Goal: Check status: Check status

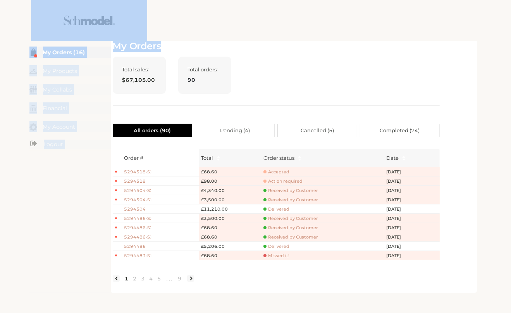
drag, startPoint x: 392, startPoint y: 17, endPoint x: 364, endPoint y: 42, distance: 37.9
click at [364, 42] on div "**********" at bounding box center [255, 156] width 511 height 313
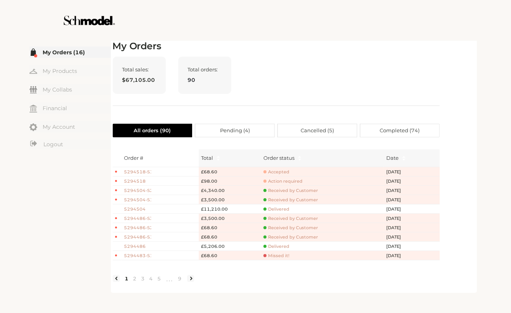
click at [384, 55] on div "My Orders Total sales: $67,105.00 Total orders: 90 All orders ( 90 ) Pending ( …" at bounding box center [276, 166] width 327 height 250
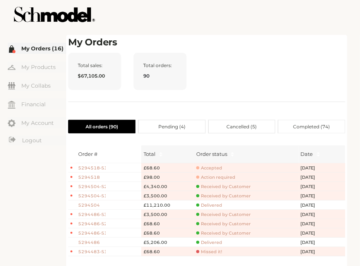
click at [200, 47] on h2 "My Orders" at bounding box center [207, 42] width 278 height 11
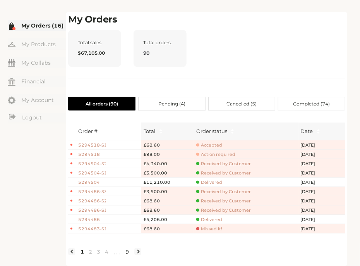
click at [128, 251] on link "9" at bounding box center [127, 251] width 8 height 7
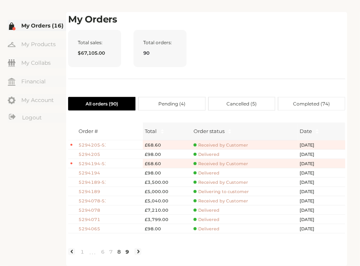
click at [120, 253] on link "8" at bounding box center [119, 251] width 8 height 7
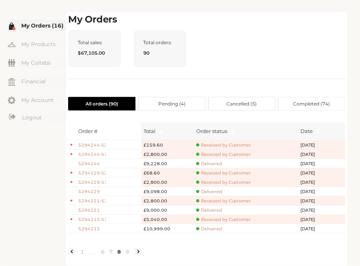
click at [137, 252] on link at bounding box center [137, 251] width 7 height 7
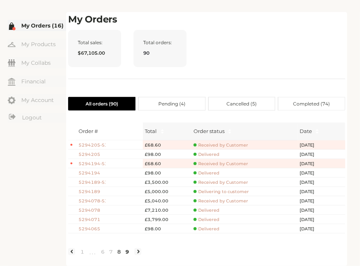
click at [119, 252] on link "8" at bounding box center [119, 251] width 8 height 7
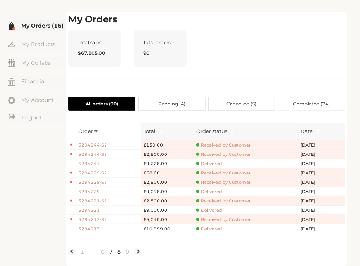
click at [111, 252] on link "7" at bounding box center [111, 251] width 8 height 7
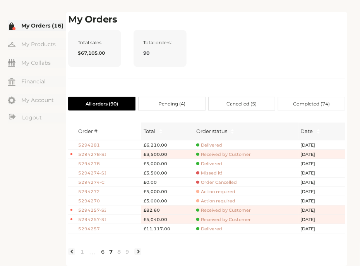
click at [103, 251] on link "6" at bounding box center [103, 251] width 8 height 7
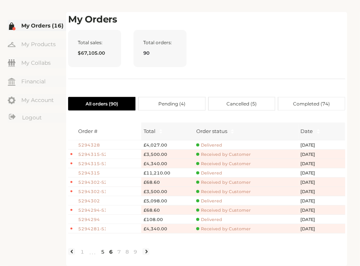
click at [102, 252] on link "5" at bounding box center [103, 251] width 8 height 7
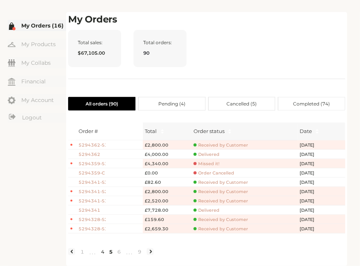
click at [102, 252] on link "4" at bounding box center [103, 251] width 8 height 7
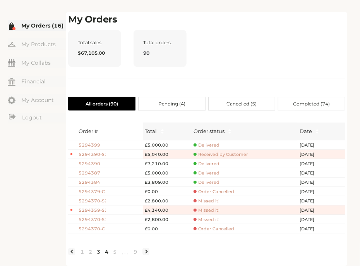
click at [98, 251] on link "3" at bounding box center [99, 251] width 8 height 7
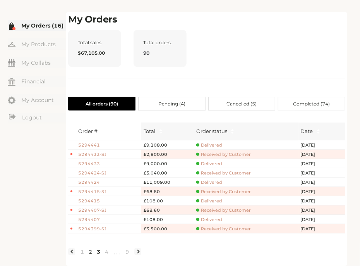
click at [91, 252] on link "2" at bounding box center [90, 251] width 8 height 7
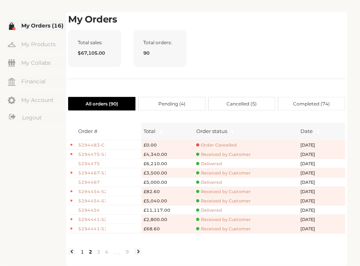
click at [83, 253] on link "1" at bounding box center [82, 251] width 8 height 7
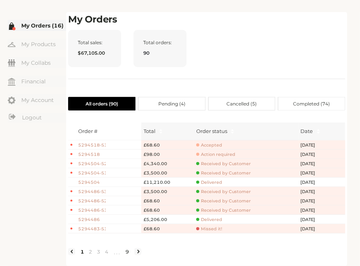
click at [126, 253] on link "9" at bounding box center [127, 251] width 8 height 7
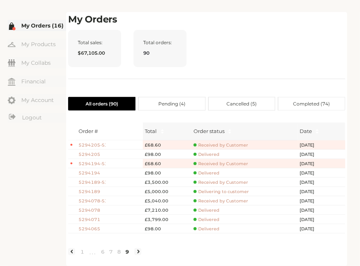
click at [128, 252] on link "9" at bounding box center [127, 251] width 8 height 7
click at [120, 252] on link "8" at bounding box center [119, 251] width 8 height 7
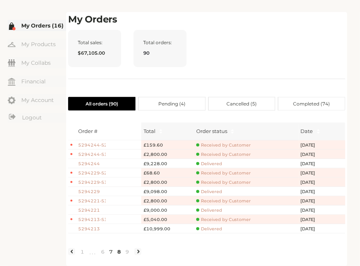
click at [111, 253] on link "7" at bounding box center [111, 251] width 8 height 7
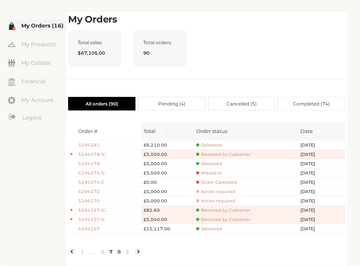
click at [119, 251] on link "8" at bounding box center [119, 251] width 8 height 7
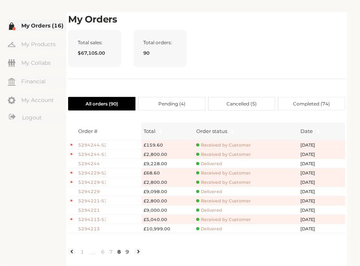
click at [127, 251] on link "9" at bounding box center [127, 251] width 8 height 7
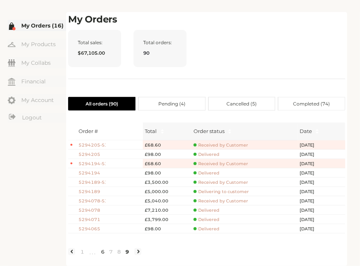
click at [103, 250] on link "6" at bounding box center [103, 251] width 8 height 7
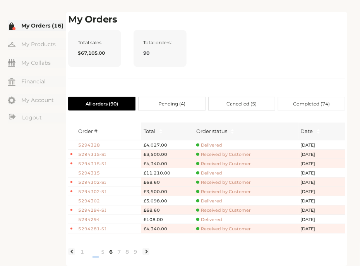
click at [96, 253] on span "•••" at bounding box center [92, 251] width 12 height 9
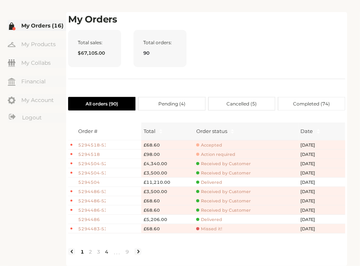
click at [108, 252] on link "4" at bounding box center [107, 251] width 8 height 7
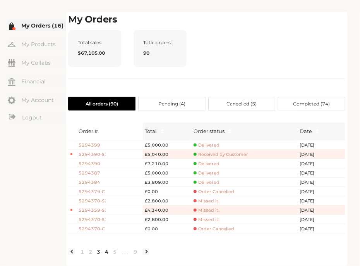
click at [97, 252] on link "3" at bounding box center [99, 251] width 8 height 7
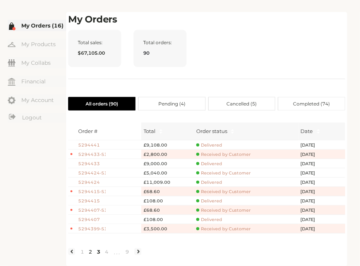
click at [90, 252] on link "2" at bounding box center [90, 251] width 8 height 7
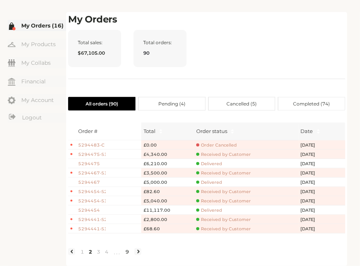
click at [128, 252] on link "9" at bounding box center [127, 251] width 8 height 7
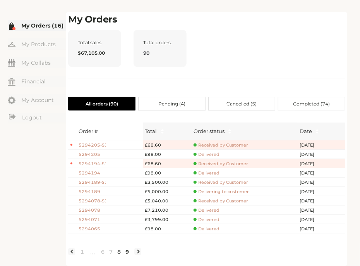
click at [116, 252] on link "8" at bounding box center [119, 251] width 8 height 7
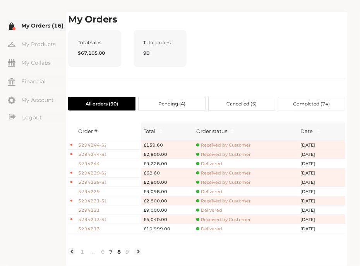
click at [111, 252] on link "7" at bounding box center [111, 251] width 8 height 7
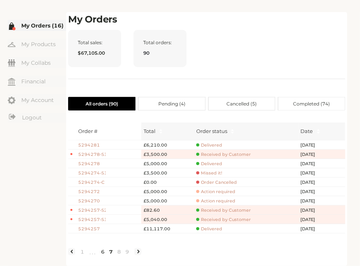
click at [103, 252] on link "6" at bounding box center [103, 251] width 8 height 7
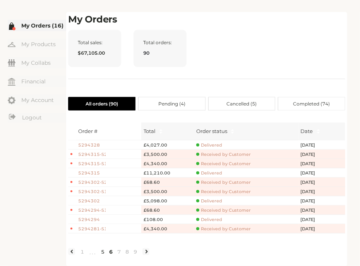
click at [99, 252] on link "5" at bounding box center [103, 251] width 8 height 7
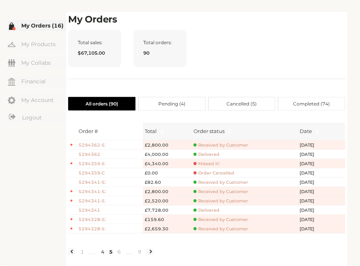
click at [103, 252] on link "4" at bounding box center [103, 251] width 8 height 7
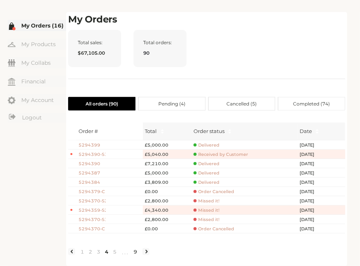
click at [136, 252] on link "9" at bounding box center [135, 251] width 8 height 7
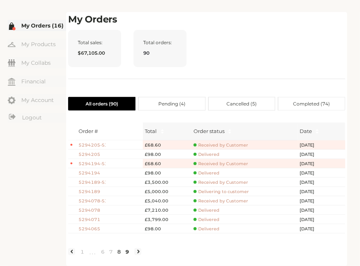
click at [118, 252] on link "8" at bounding box center [119, 251] width 8 height 7
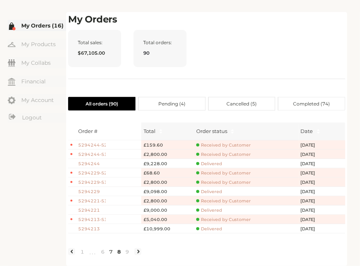
click at [110, 253] on link "7" at bounding box center [111, 251] width 8 height 7
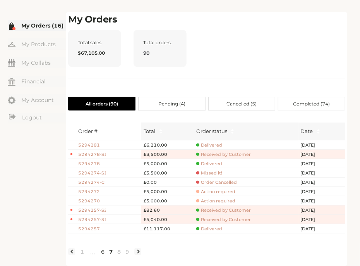
click at [105, 251] on link "6" at bounding box center [103, 251] width 8 height 7
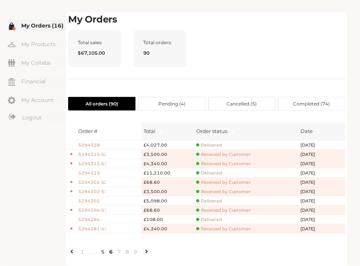
click at [104, 252] on link "5" at bounding box center [103, 251] width 8 height 7
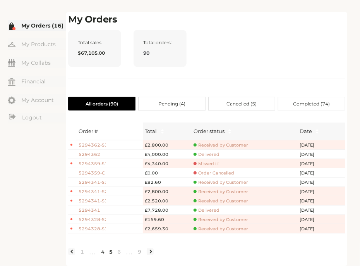
click at [102, 252] on link "4" at bounding box center [103, 251] width 8 height 7
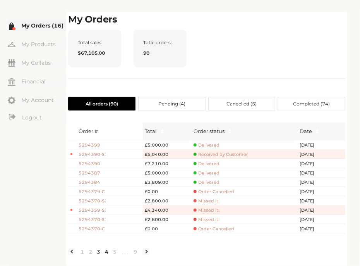
click at [97, 252] on link "3" at bounding box center [99, 251] width 8 height 7
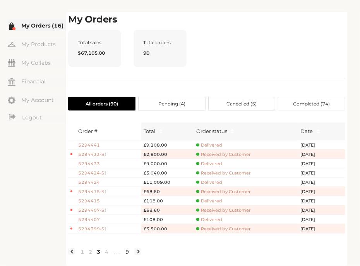
click at [129, 253] on link "9" at bounding box center [127, 251] width 8 height 7
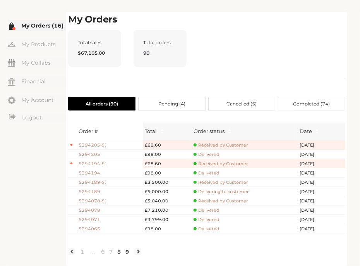
click at [118, 252] on link "8" at bounding box center [119, 251] width 8 height 7
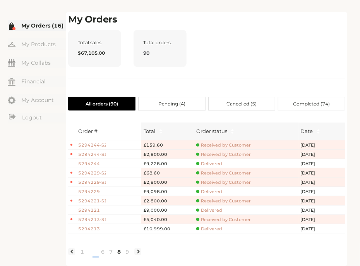
click at [91, 252] on span "•••" at bounding box center [92, 251] width 12 height 9
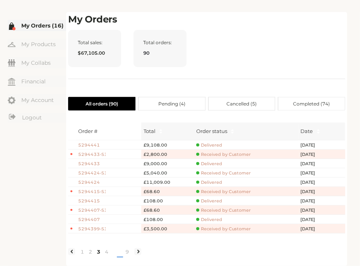
click at [122, 251] on span "•••" at bounding box center [117, 251] width 12 height 9
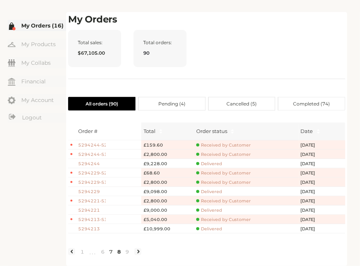
click at [110, 252] on link "7" at bounding box center [111, 251] width 8 height 7
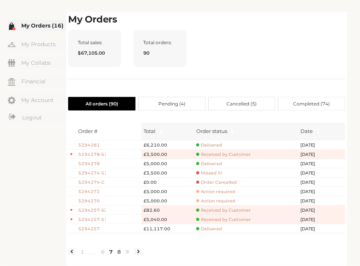
click at [121, 254] on link "8" at bounding box center [119, 251] width 8 height 7
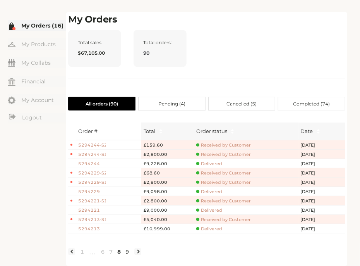
click at [130, 252] on link "9" at bounding box center [127, 251] width 8 height 7
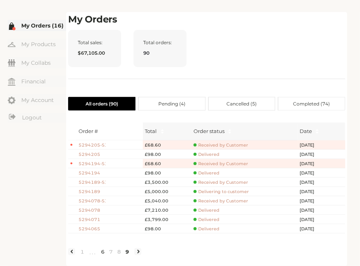
click at [103, 252] on link "6" at bounding box center [103, 251] width 8 height 7
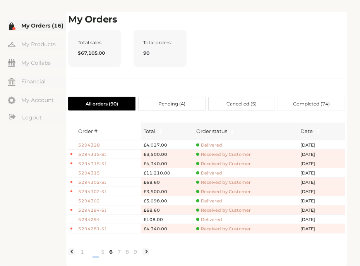
click at [97, 252] on span "•••" at bounding box center [92, 251] width 12 height 9
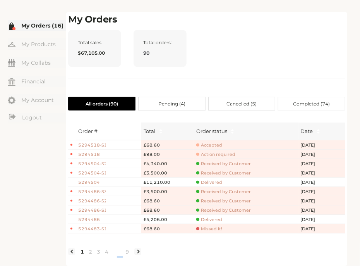
click at [116, 252] on span "•••" at bounding box center [117, 251] width 12 height 9
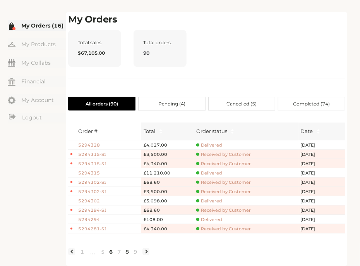
click at [125, 250] on link "8" at bounding box center [127, 251] width 8 height 7
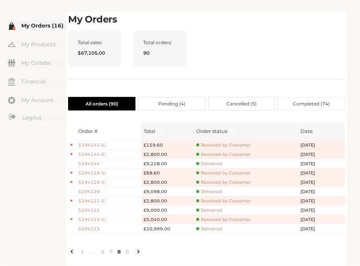
click at [134, 252] on link at bounding box center [137, 251] width 7 height 7
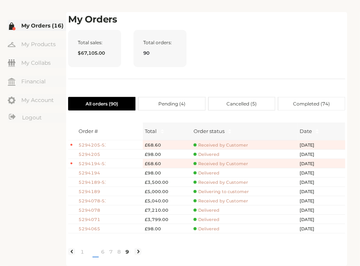
click at [97, 251] on span "•••" at bounding box center [92, 251] width 12 height 9
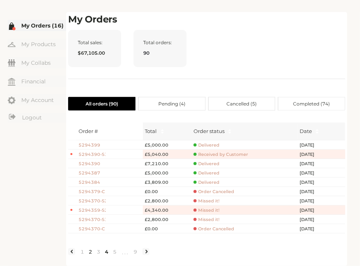
click at [92, 252] on link "2" at bounding box center [90, 251] width 8 height 7
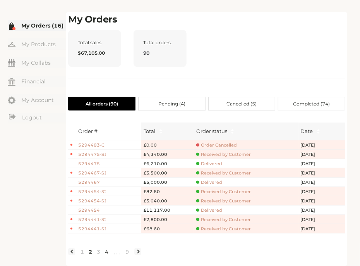
click at [104, 252] on link "4" at bounding box center [107, 251] width 8 height 7
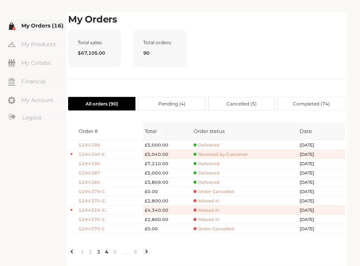
click at [100, 252] on link "3" at bounding box center [99, 251] width 8 height 7
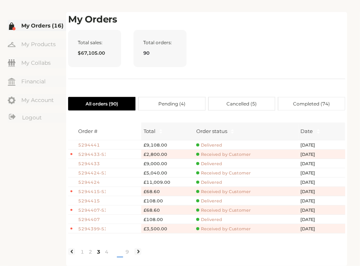
click at [119, 253] on span "•••" at bounding box center [117, 251] width 12 height 9
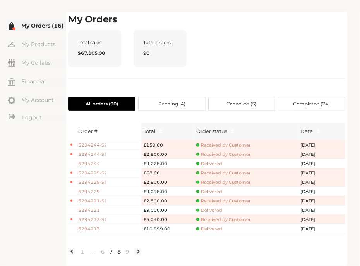
click at [114, 253] on link "7" at bounding box center [111, 251] width 8 height 7
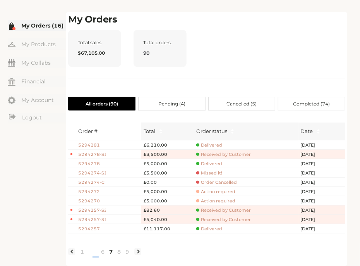
click at [96, 250] on span "•••" at bounding box center [92, 251] width 12 height 9
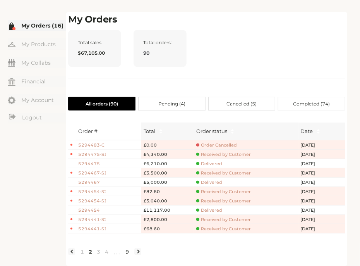
click at [123, 254] on link "9" at bounding box center [127, 251] width 8 height 7
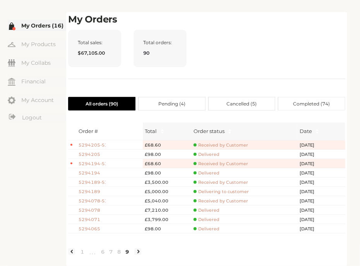
click at [131, 252] on ul "1 ••• 5 6 7 8 9" at bounding box center [104, 251] width 73 height 12
click at [116, 252] on link "8" at bounding box center [119, 251] width 8 height 7
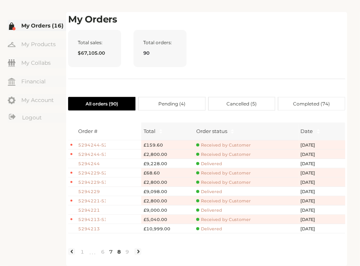
click at [111, 253] on link "7" at bounding box center [111, 251] width 8 height 7
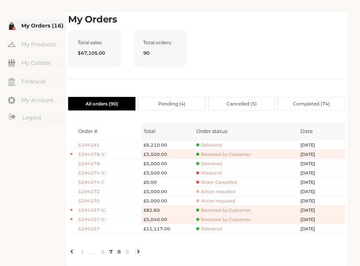
click at [120, 250] on link "8" at bounding box center [119, 251] width 8 height 7
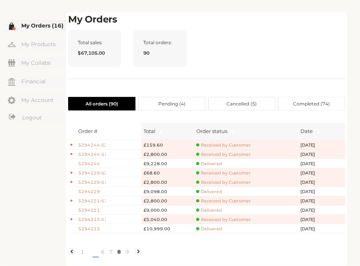
click at [88, 253] on span "•••" at bounding box center [92, 251] width 12 height 9
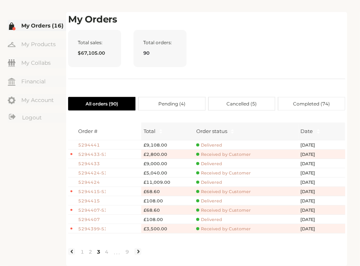
click at [98, 253] on link "3" at bounding box center [99, 251] width 8 height 7
click at [90, 252] on link "2" at bounding box center [90, 251] width 8 height 7
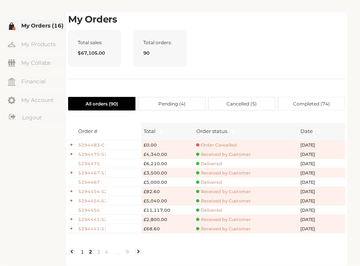
click at [81, 252] on link "1" at bounding box center [82, 251] width 8 height 7
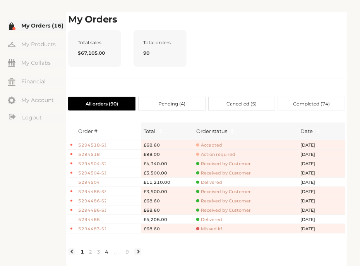
click at [106, 252] on link "4" at bounding box center [107, 251] width 8 height 7
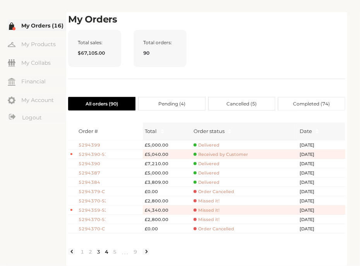
click at [101, 252] on link "3" at bounding box center [99, 251] width 8 height 7
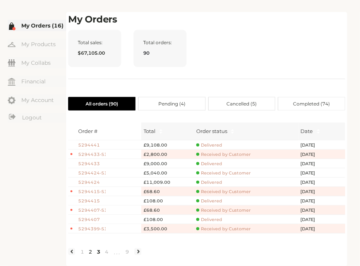
click at [90, 252] on link "2" at bounding box center [90, 251] width 8 height 7
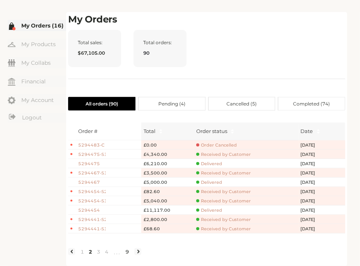
click at [129, 253] on link "9" at bounding box center [127, 251] width 8 height 7
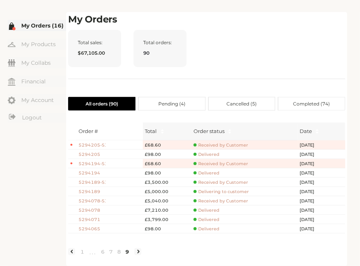
click at [122, 253] on link "8" at bounding box center [119, 251] width 8 height 7
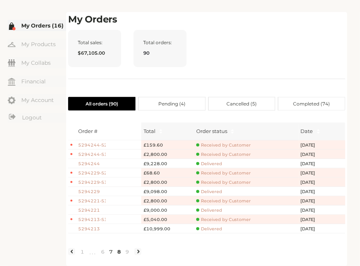
click at [112, 252] on link "7" at bounding box center [111, 251] width 8 height 7
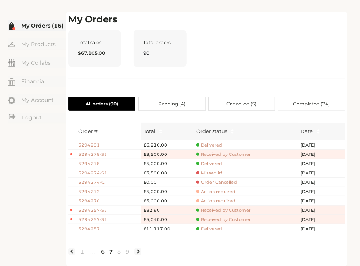
click at [104, 252] on link "6" at bounding box center [103, 251] width 8 height 7
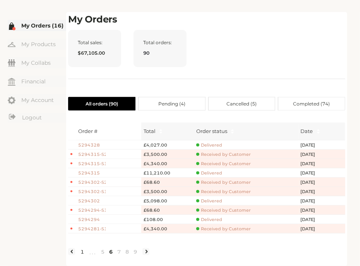
click at [82, 250] on link "1" at bounding box center [82, 251] width 8 height 7
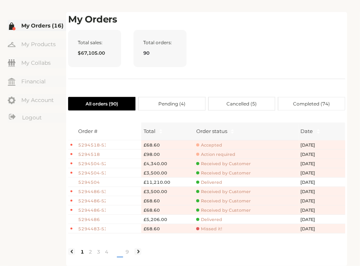
click at [122, 253] on span "•••" at bounding box center [117, 251] width 12 height 9
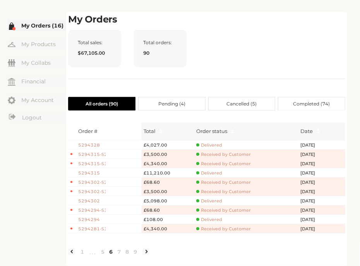
click at [109, 253] on link "6" at bounding box center [111, 251] width 8 height 7
click at [105, 253] on link "5" at bounding box center [103, 251] width 8 height 7
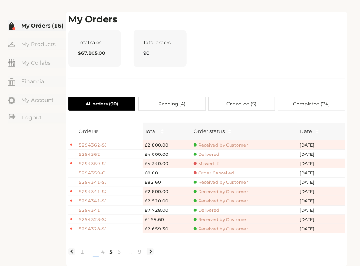
click at [93, 253] on span "•••" at bounding box center [92, 251] width 12 height 9
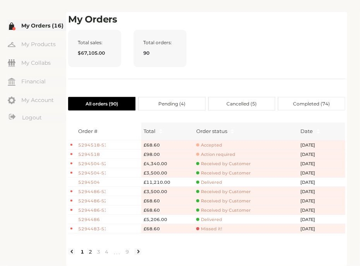
click at [88, 254] on link "2" at bounding box center [90, 251] width 8 height 7
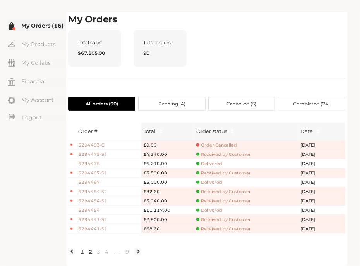
click at [84, 255] on link "1" at bounding box center [82, 251] width 8 height 7
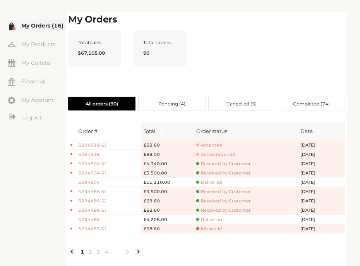
click at [82, 253] on link "1" at bounding box center [82, 251] width 8 height 7
click at [126, 251] on link "9" at bounding box center [127, 251] width 8 height 7
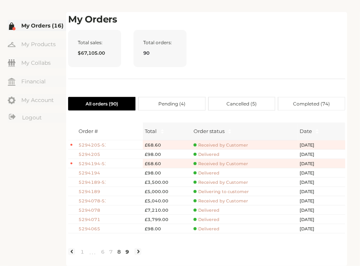
click at [118, 252] on link "8" at bounding box center [119, 251] width 8 height 7
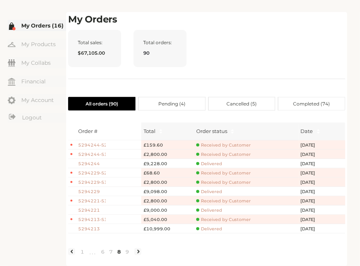
click at [115, 252] on link "8" at bounding box center [119, 251] width 8 height 7
click at [107, 252] on link "7" at bounding box center [111, 251] width 8 height 7
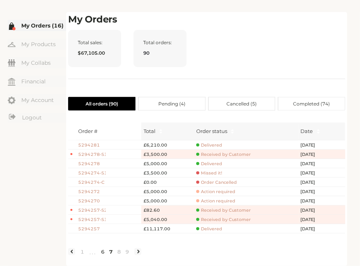
click at [100, 253] on link "6" at bounding box center [103, 251] width 8 height 7
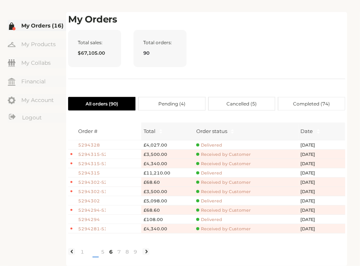
click at [93, 252] on span "•••" at bounding box center [92, 251] width 12 height 9
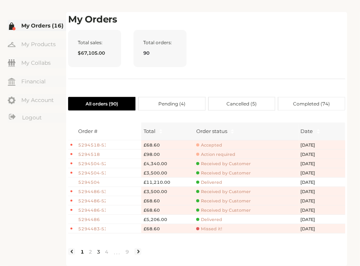
click at [101, 252] on link "3" at bounding box center [99, 251] width 8 height 7
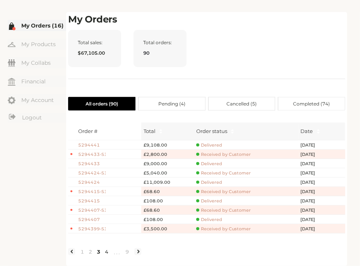
click at [106, 253] on link "4" at bounding box center [107, 251] width 8 height 7
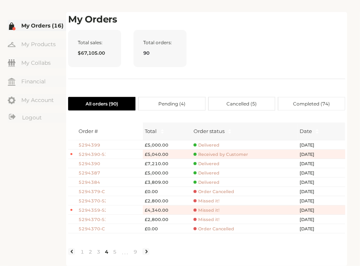
click at [109, 253] on link "4" at bounding box center [107, 251] width 8 height 7
click at [114, 252] on link "5" at bounding box center [115, 251] width 8 height 7
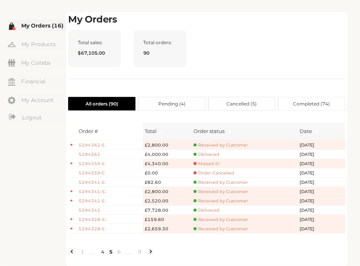
click at [102, 252] on link "4" at bounding box center [103, 251] width 8 height 7
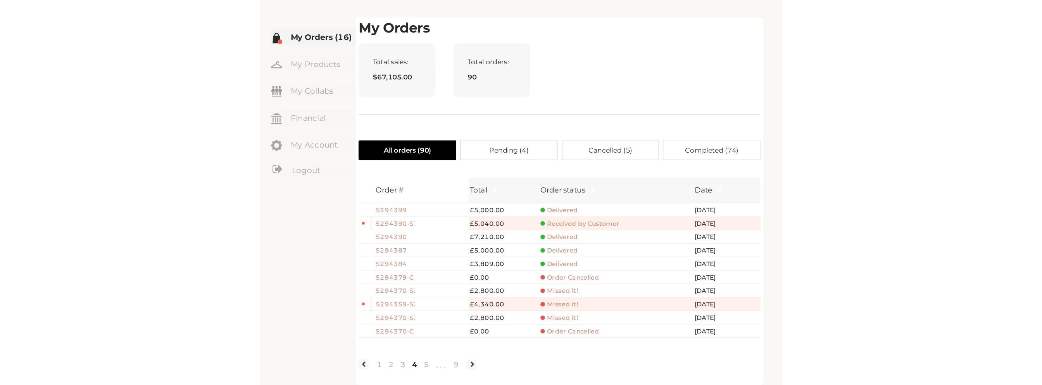
scroll to position [0, 0]
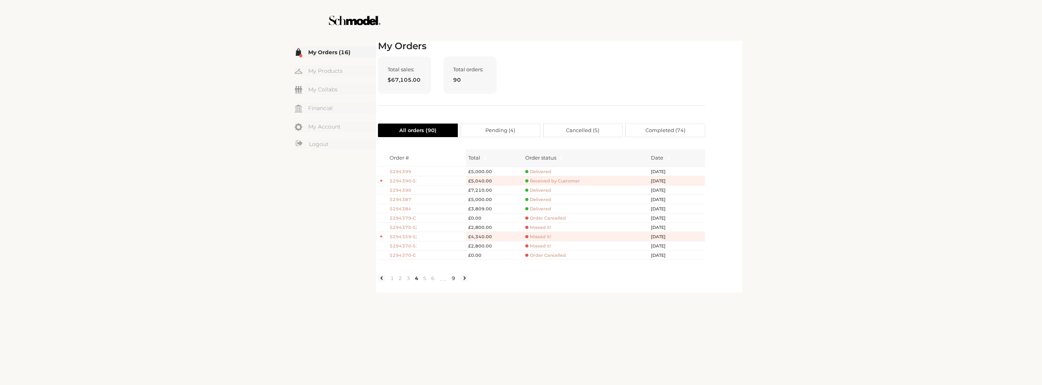
click at [452, 282] on link "9" at bounding box center [453, 278] width 8 height 7
click at [434, 282] on link "8" at bounding box center [437, 278] width 8 height 7
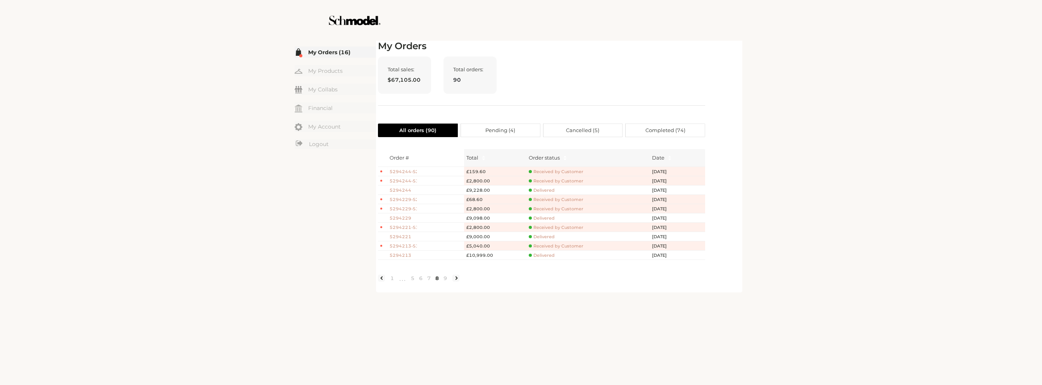
click at [511, 312] on div "☰ My Orders (16) My Products My Collabs Dashboard Financial My Account Logout I…" at bounding box center [521, 192] width 1042 height 385
click at [445, 282] on link "9" at bounding box center [445, 278] width 8 height 7
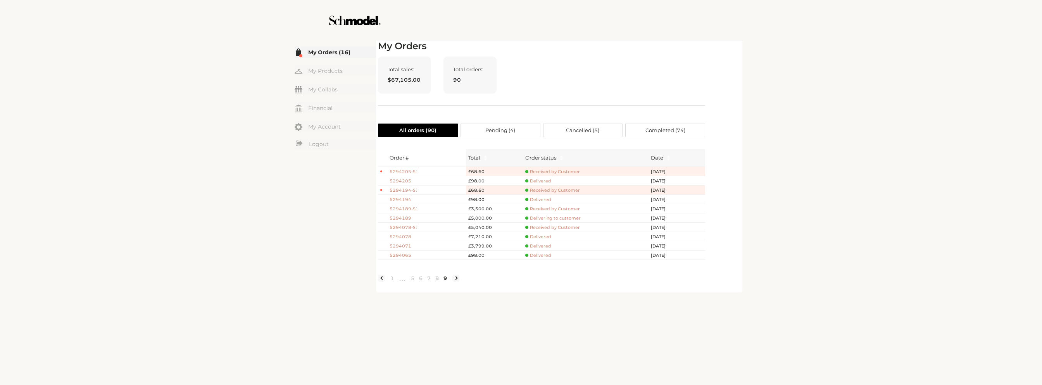
click at [217, 184] on div "☰ My Orders (16) My Products My Collabs Dashboard Financial My Account Logout I…" at bounding box center [521, 192] width 1042 height 385
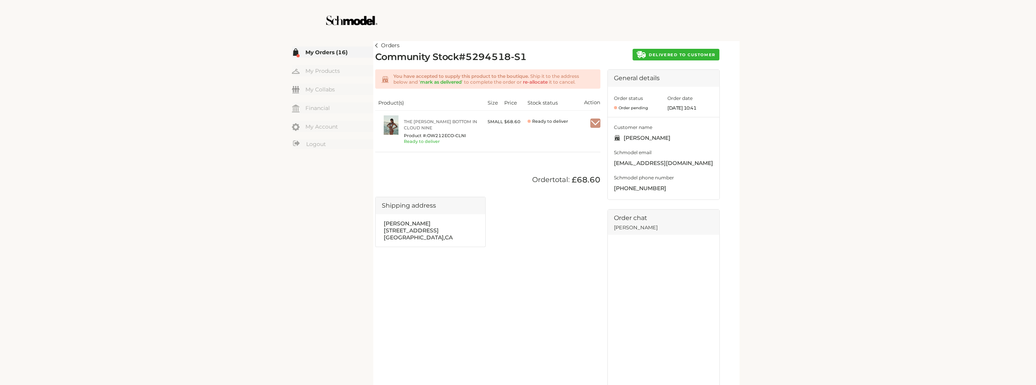
click at [592, 45] on div "Orders Community Stock # 5294518-S1 DELIVERED TO CUSTOMER You have accepted to …" at bounding box center [556, 216] width 362 height 350
